Goal: Task Accomplishment & Management: Manage account settings

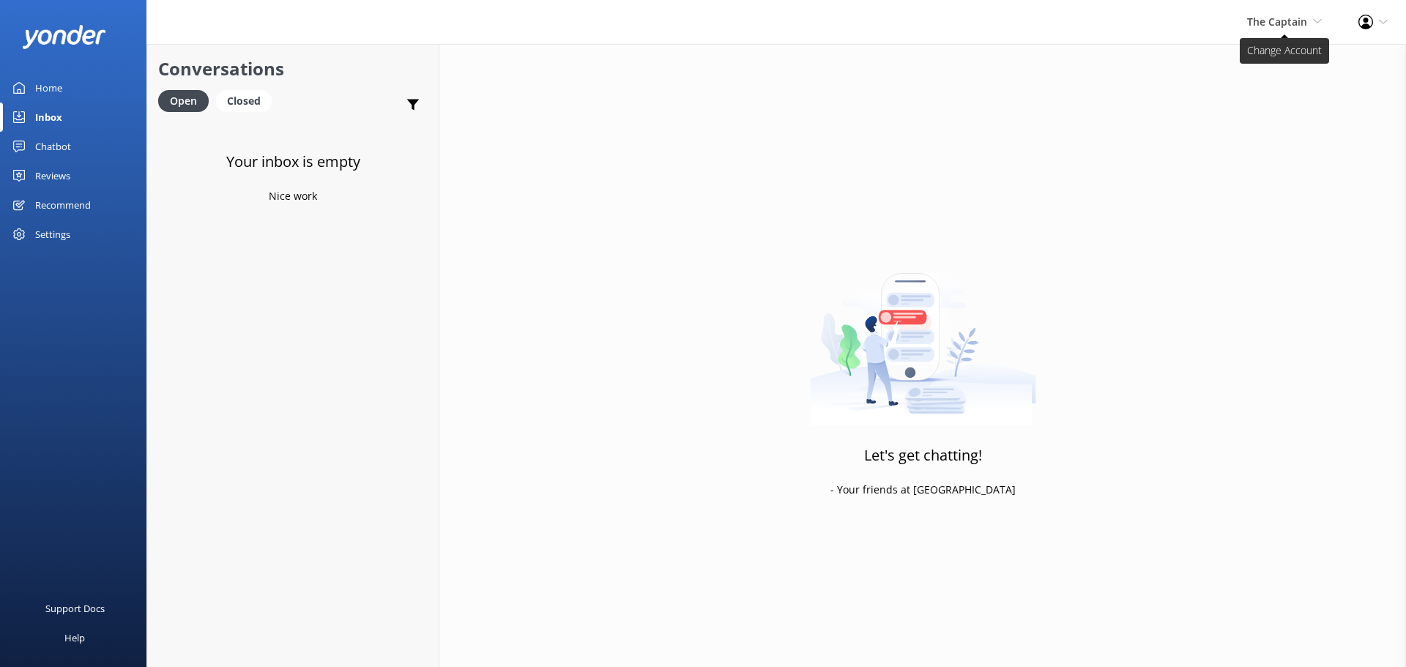
click at [1299, 28] on span "The Captain" at bounding box center [1277, 22] width 60 height 14
click at [1281, 59] on link "De [GEOGRAPHIC_DATA]" at bounding box center [1267, 62] width 146 height 35
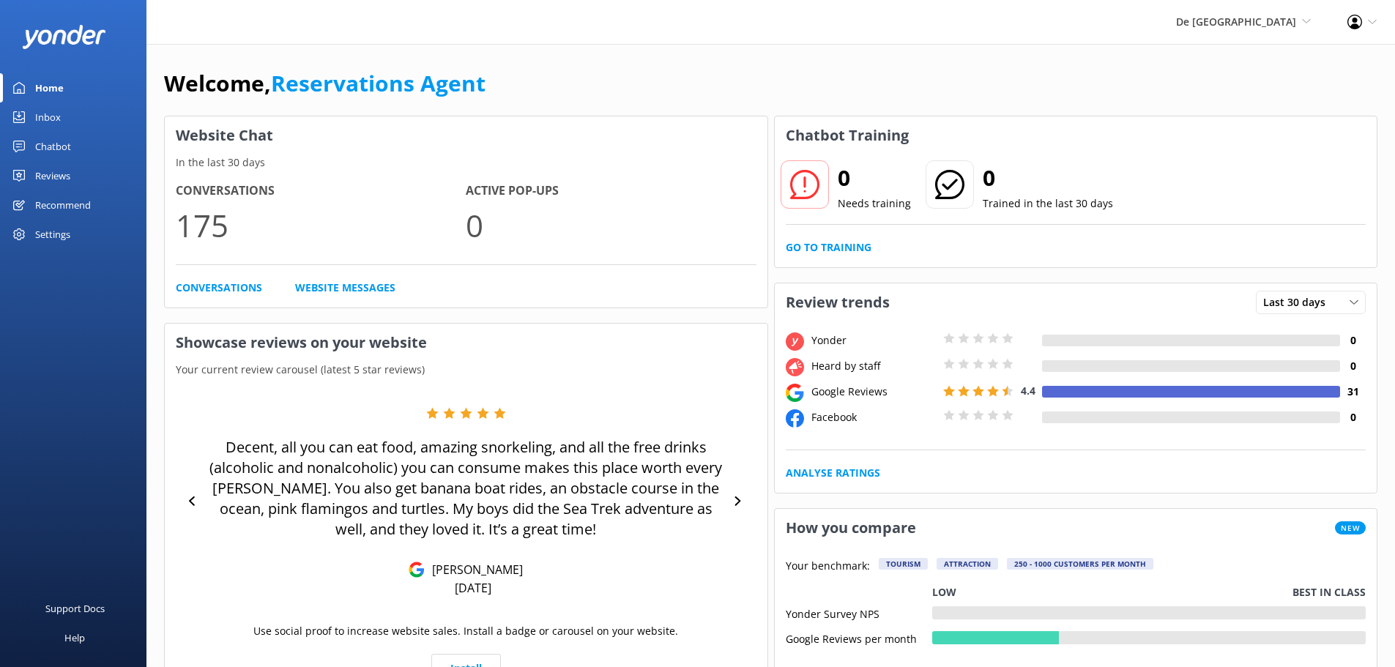
click at [62, 122] on link "Inbox" at bounding box center [73, 117] width 146 height 29
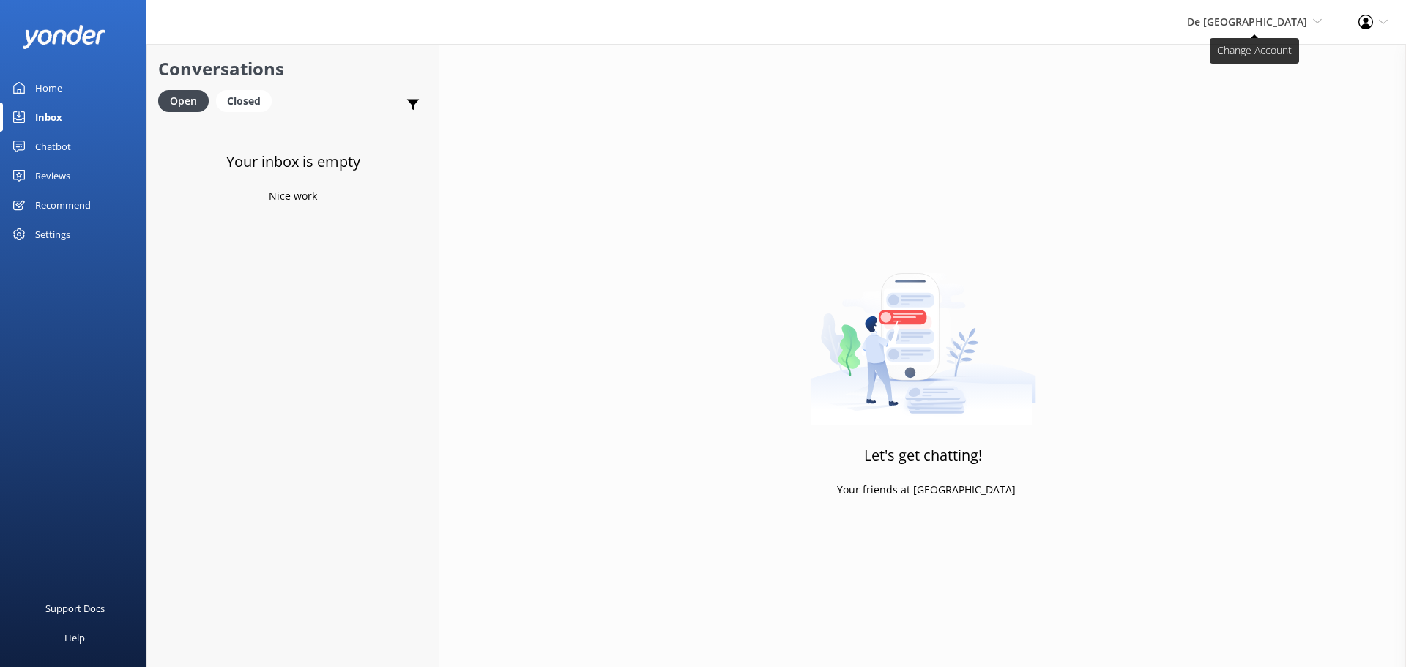
click at [1261, 23] on span "De [GEOGRAPHIC_DATA]" at bounding box center [1247, 22] width 120 height 14
click at [1243, 103] on link "Aruba's Activities Expert" at bounding box center [1267, 98] width 146 height 35
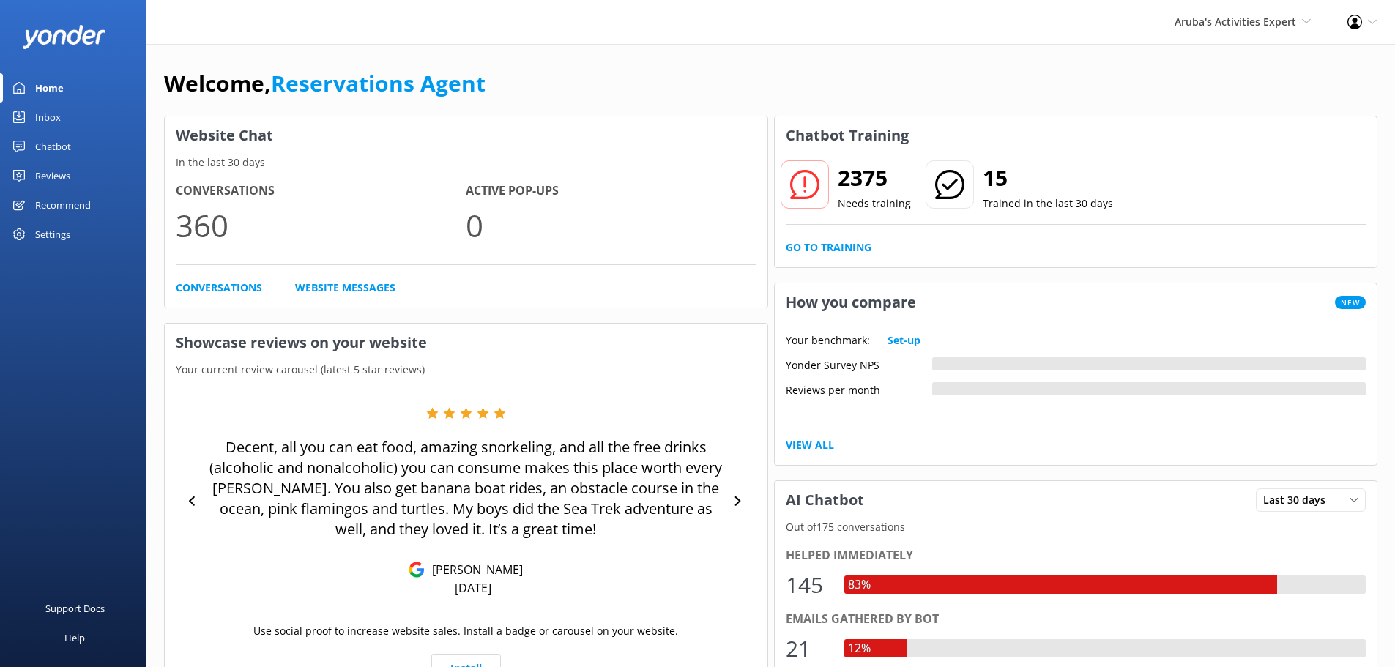
click at [38, 117] on div "Inbox" at bounding box center [48, 117] width 26 height 29
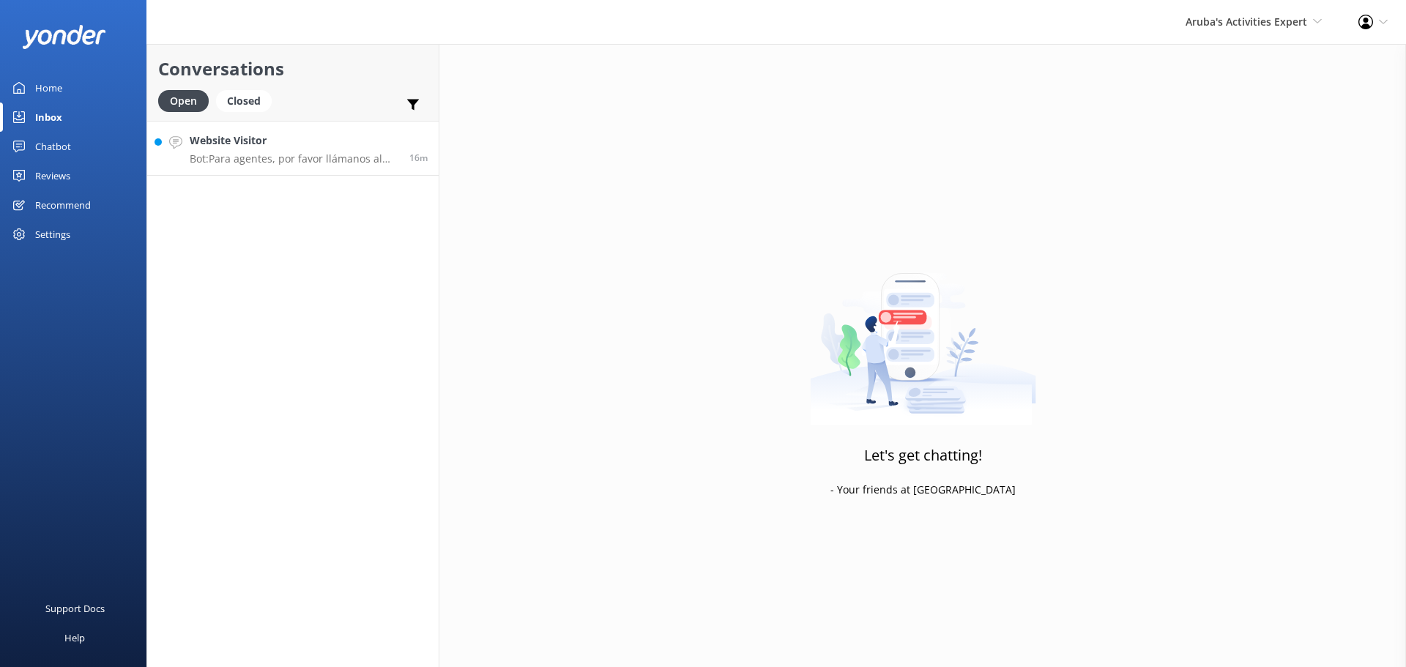
click at [280, 135] on h4 "Website Visitor" at bounding box center [294, 141] width 209 height 16
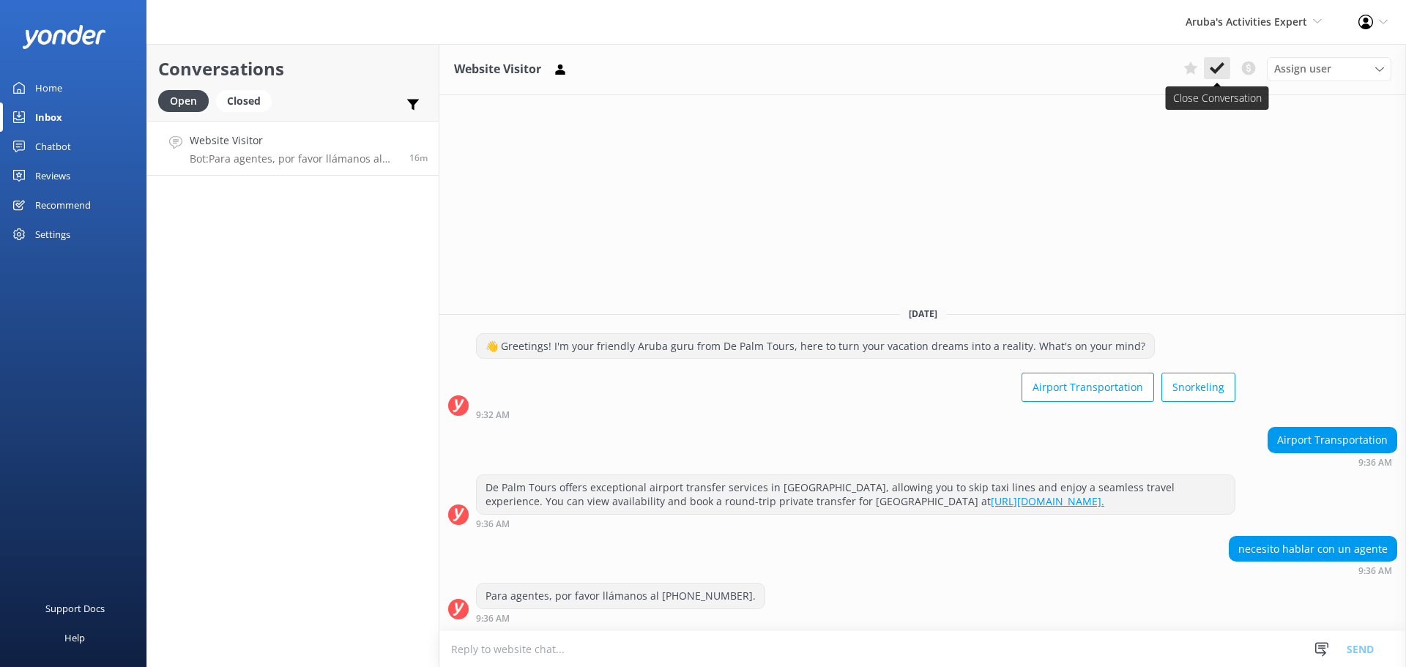
click at [1213, 59] on button at bounding box center [1217, 68] width 26 height 22
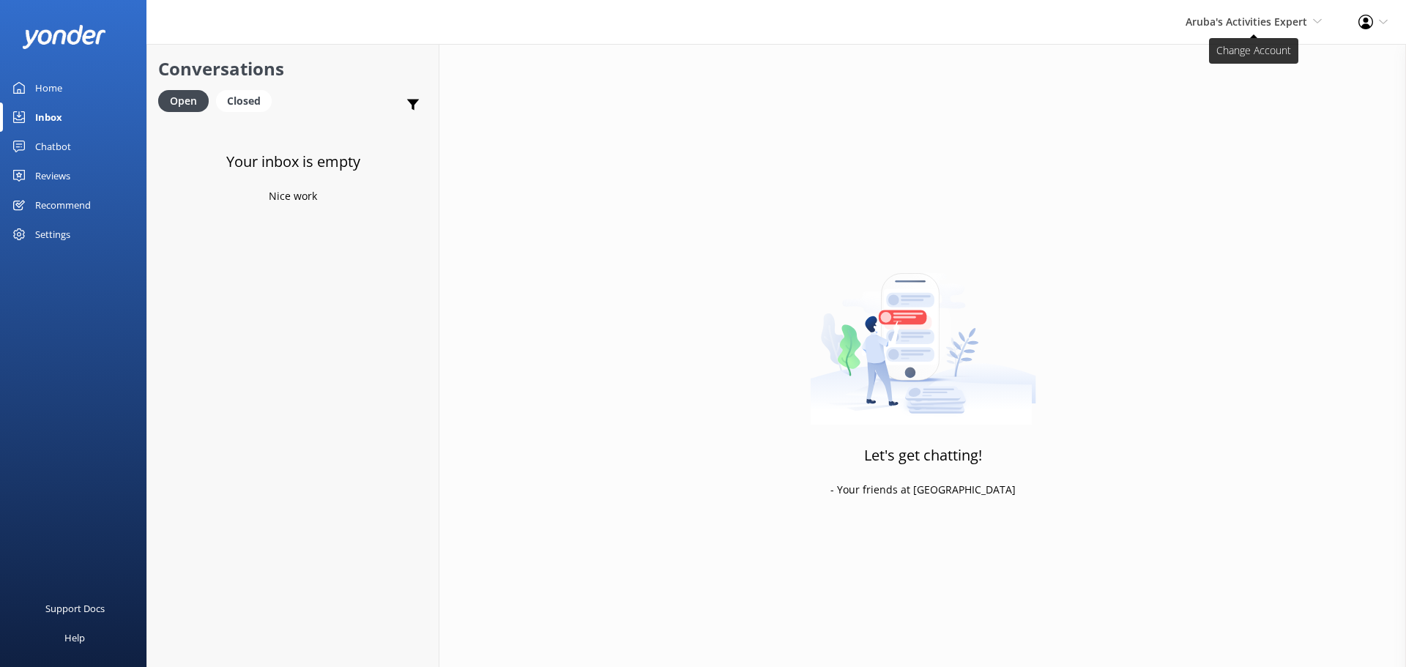
click at [1245, 19] on span "Aruba's Activities Expert" at bounding box center [1247, 22] width 122 height 14
click at [1221, 124] on link "The Captain" at bounding box center [1267, 133] width 146 height 35
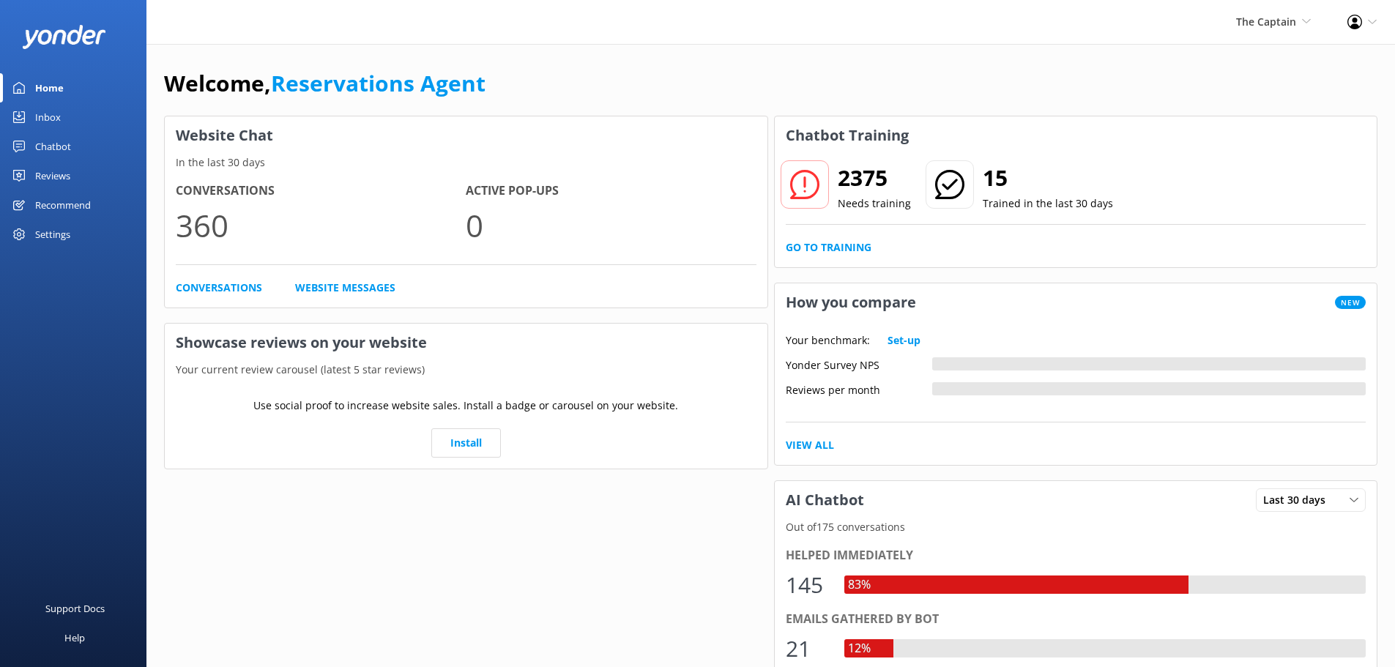
click at [62, 114] on link "Inbox" at bounding box center [73, 117] width 146 height 29
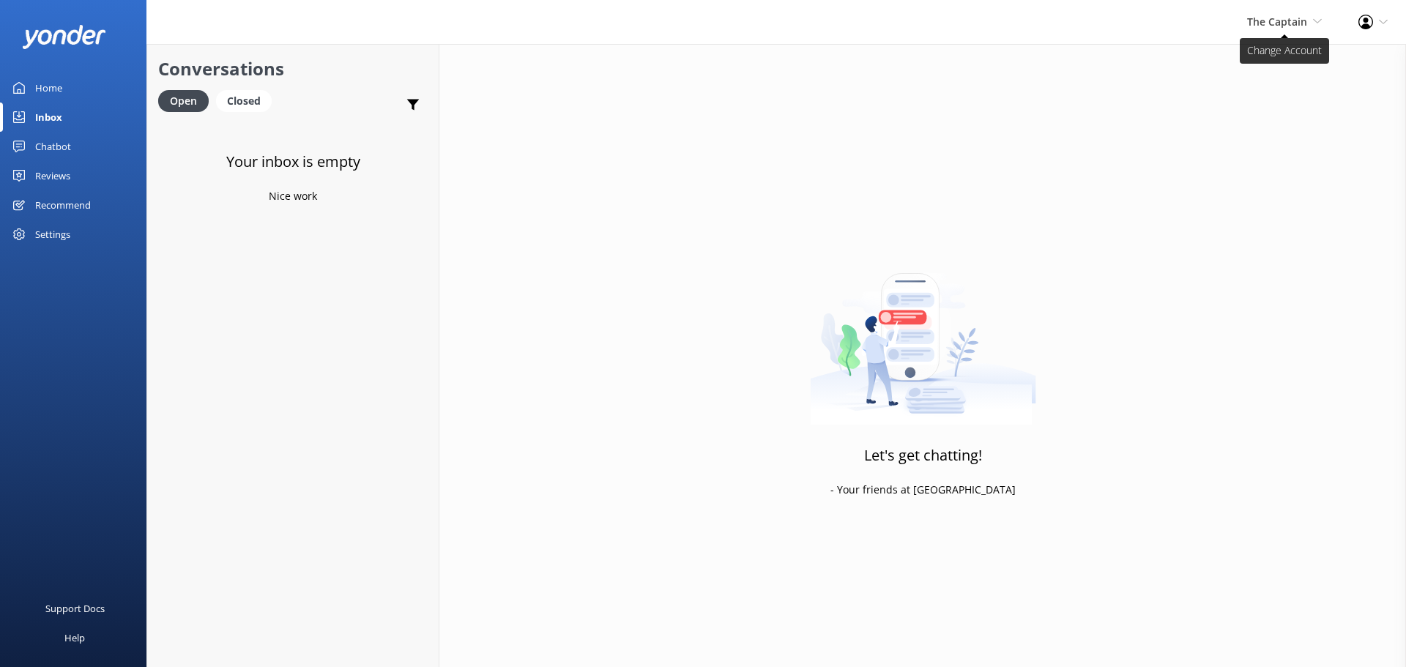
click at [1266, 18] on span "The Captain" at bounding box center [1277, 22] width 60 height 14
click at [1273, 59] on link "De [GEOGRAPHIC_DATA]" at bounding box center [1267, 62] width 146 height 35
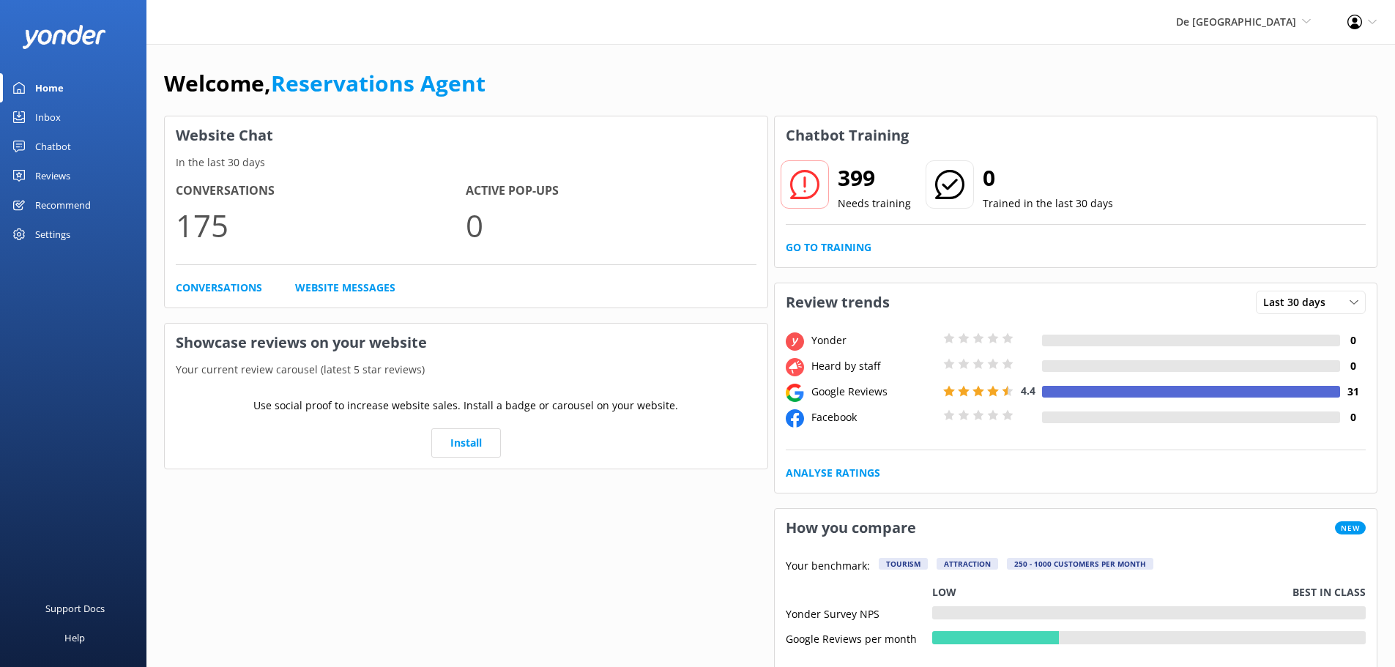
click at [57, 118] on div "Inbox" at bounding box center [48, 117] width 26 height 29
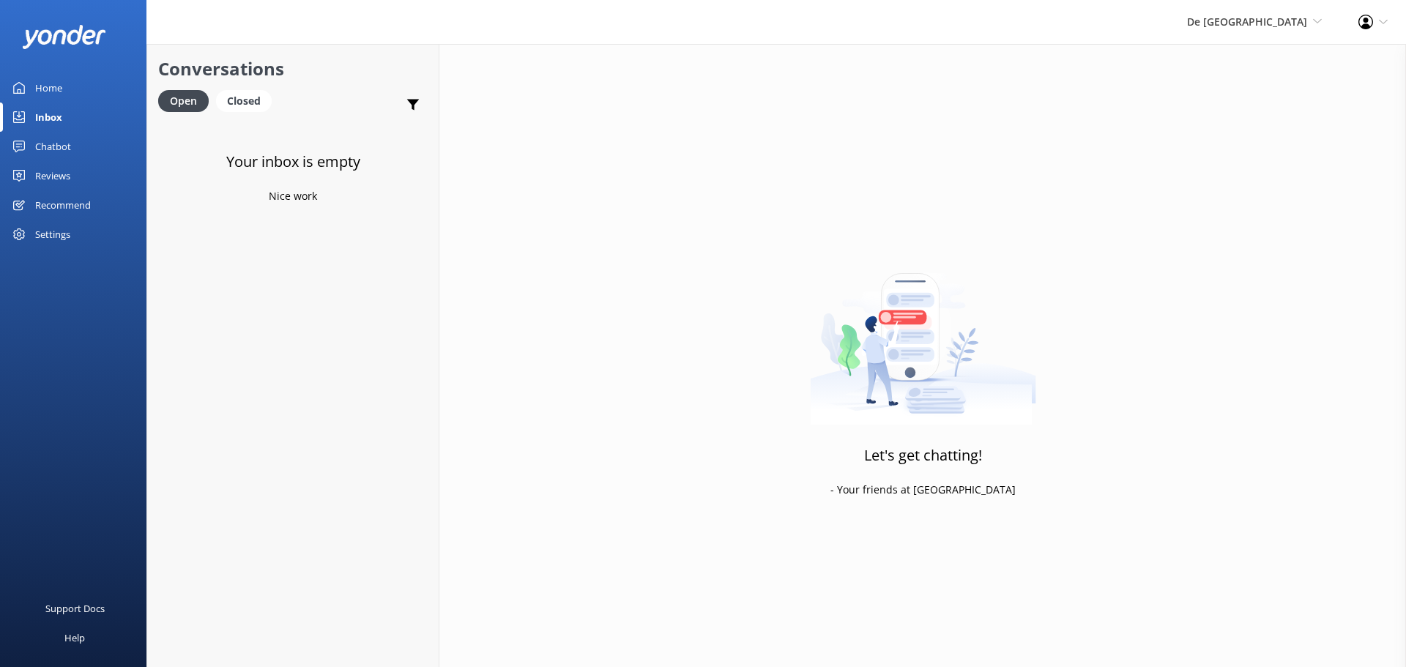
click at [1276, 34] on div "De [GEOGRAPHIC_DATA] [GEOGRAPHIC_DATA] [GEOGRAPHIC_DATA]'s Activities Expert Th…" at bounding box center [1254, 22] width 171 height 44
click at [1257, 86] on link "Aruba's Activities Expert" at bounding box center [1267, 98] width 146 height 35
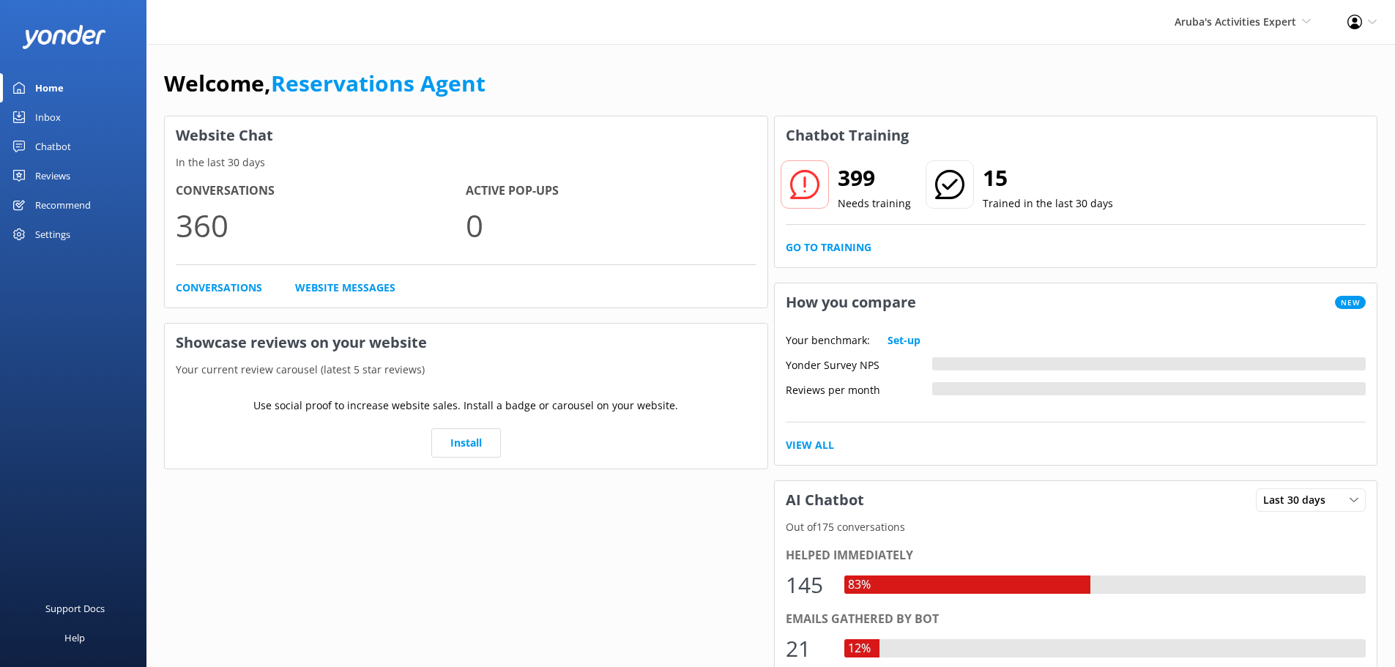
click at [51, 132] on div "Chatbot" at bounding box center [53, 146] width 36 height 29
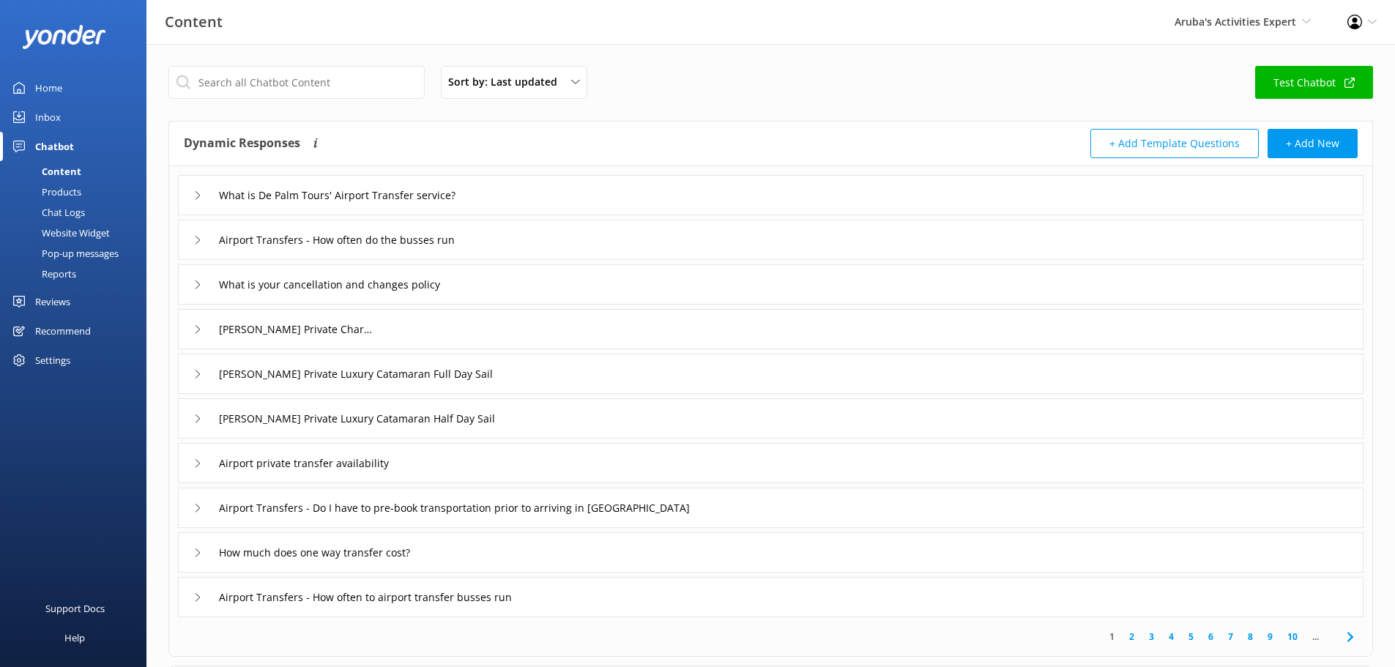
click at [51, 118] on div "Inbox" at bounding box center [48, 117] width 26 height 29
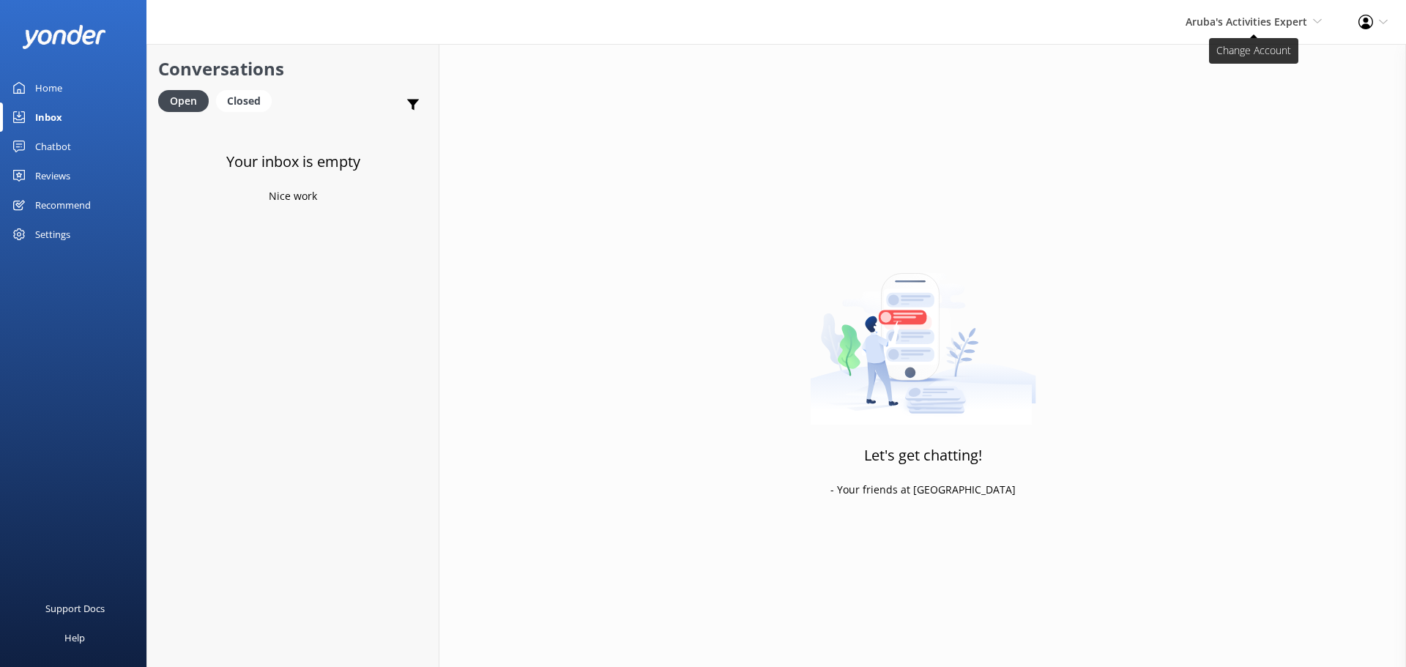
click at [1241, 24] on span "Aruba's Activities Expert" at bounding box center [1247, 22] width 122 height 14
click at [1207, 132] on link "The Captain" at bounding box center [1267, 133] width 146 height 35
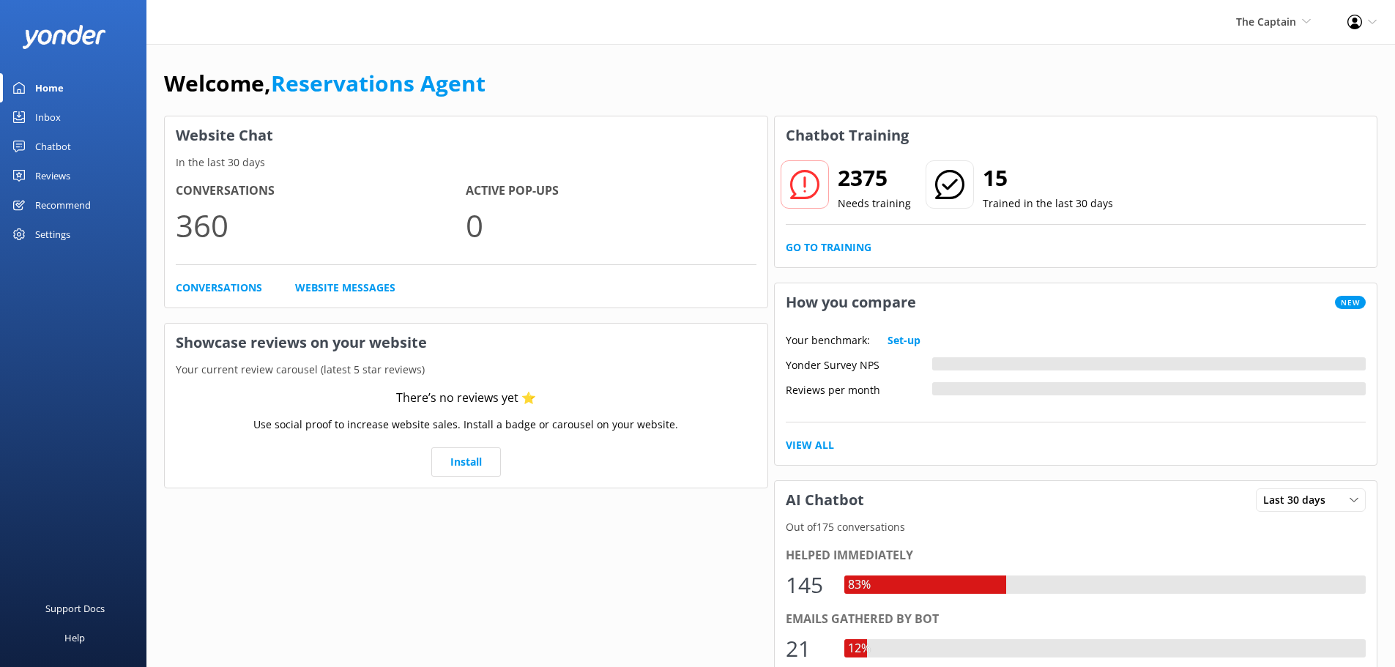
click at [44, 112] on div "Inbox" at bounding box center [48, 117] width 26 height 29
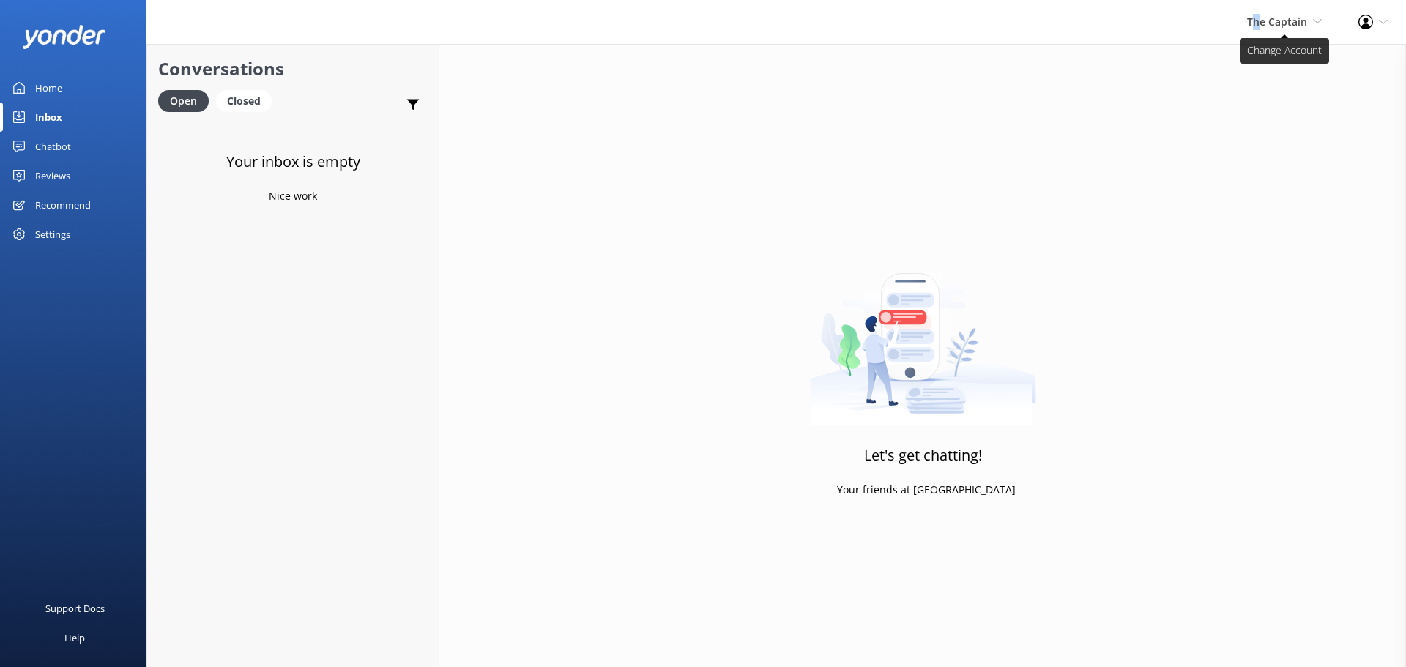
click at [1257, 18] on span "The Captain" at bounding box center [1277, 22] width 60 height 14
click at [1257, 59] on link "De [GEOGRAPHIC_DATA]" at bounding box center [1267, 62] width 146 height 35
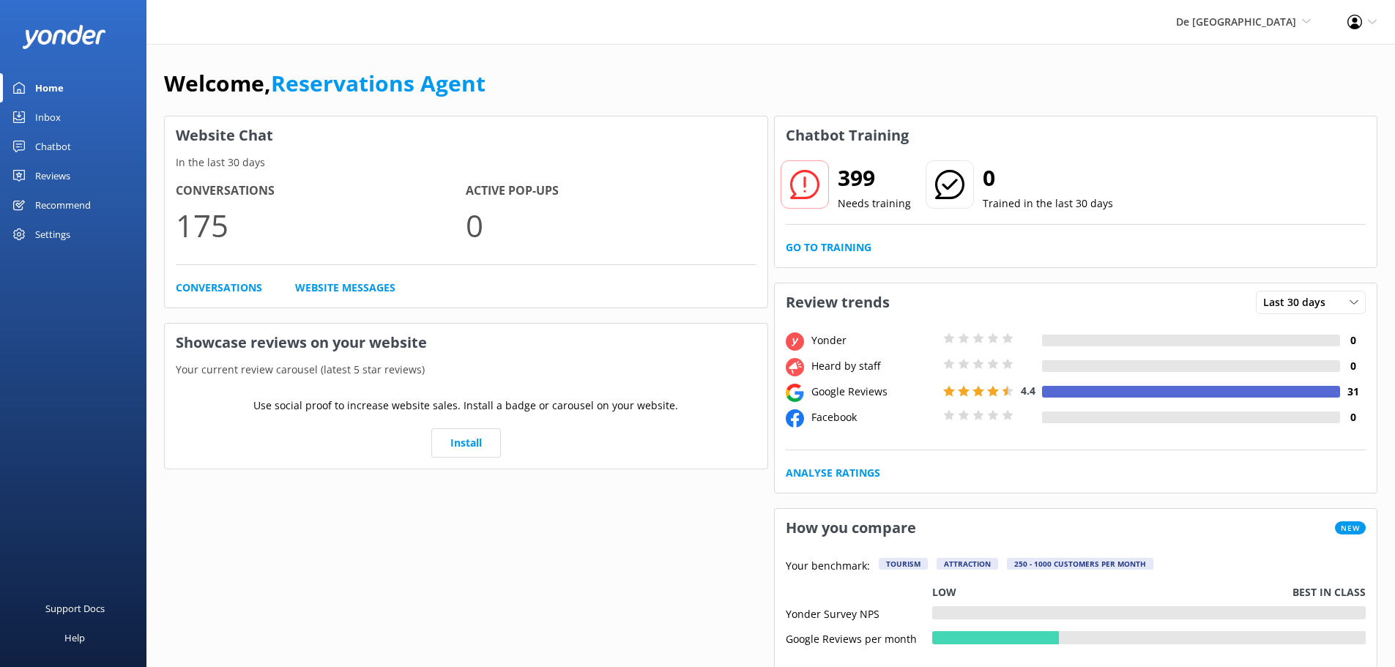
click at [55, 124] on div "Inbox" at bounding box center [48, 117] width 26 height 29
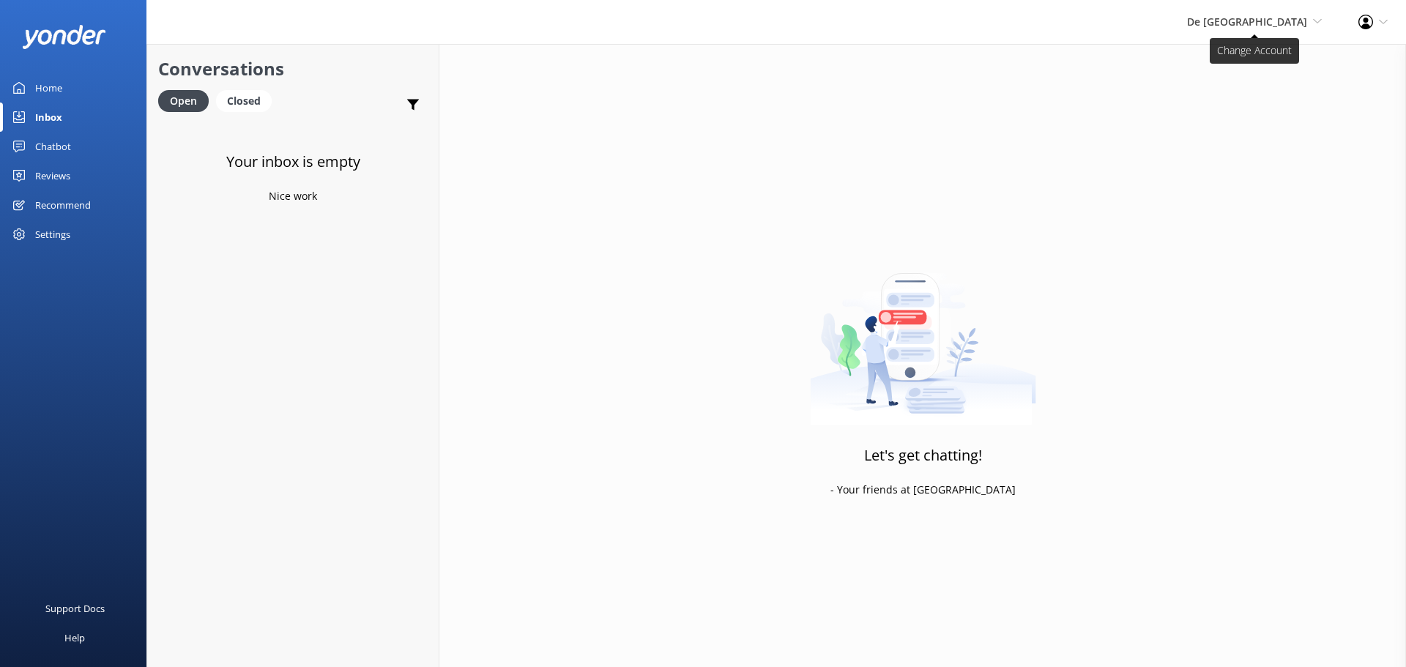
click at [1280, 18] on span "De [GEOGRAPHIC_DATA]" at bounding box center [1247, 22] width 120 height 14
click at [1277, 92] on link "Aruba's Activities Expert" at bounding box center [1267, 98] width 146 height 35
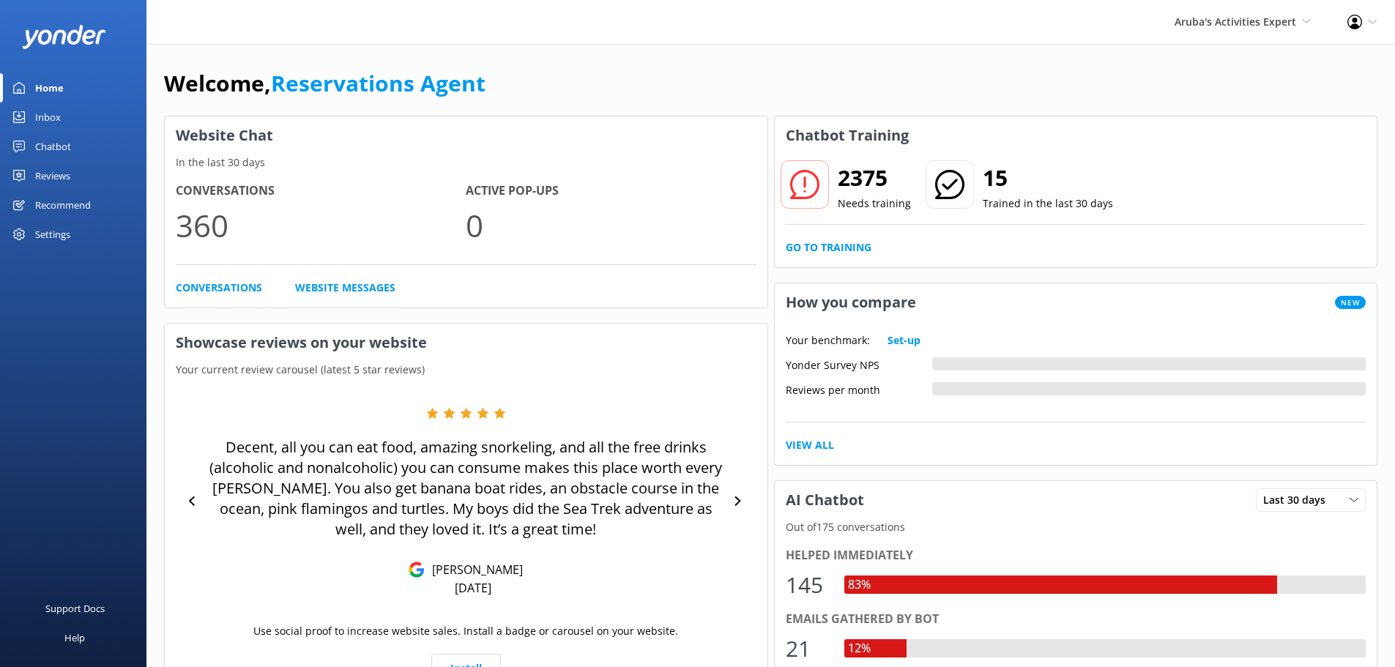
click at [78, 124] on link "Inbox" at bounding box center [73, 117] width 146 height 29
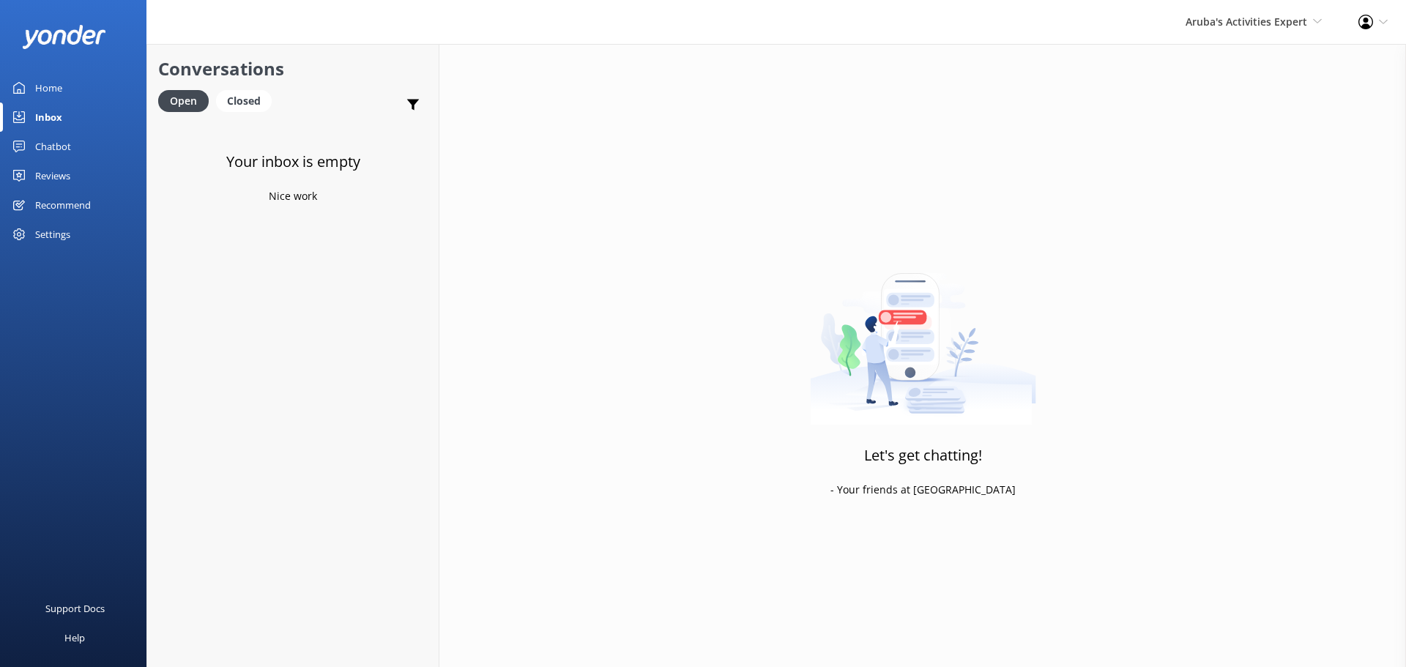
click at [1265, 31] on div "Aruba's Activities Expert De Palm Island Aruba's Activities Expert The Captain" at bounding box center [1253, 22] width 173 height 44
click at [1229, 114] on link "Aruba's Activities Expert" at bounding box center [1267, 98] width 146 height 35
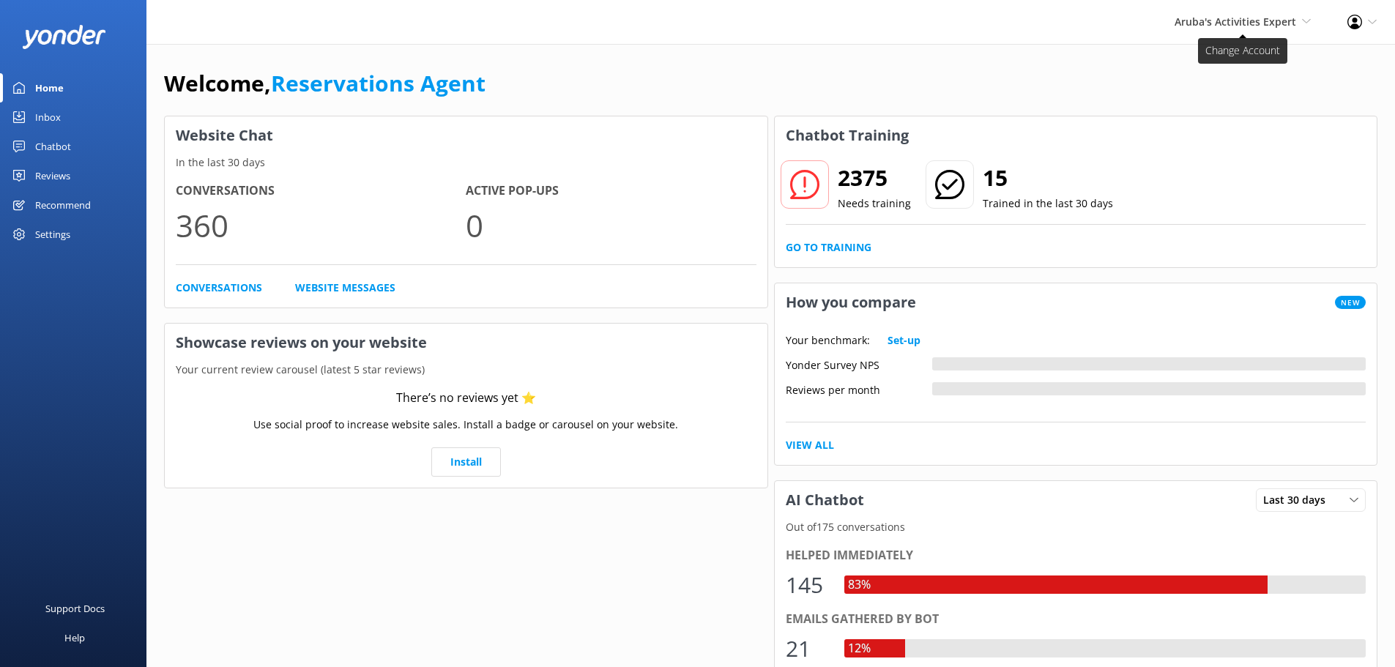
click at [1226, 21] on span "Aruba's Activities Expert" at bounding box center [1236, 22] width 122 height 14
click at [1202, 131] on link "The Captain" at bounding box center [1256, 133] width 146 height 35
click at [58, 111] on div "Inbox" at bounding box center [48, 117] width 26 height 29
